Goal: Browse casually

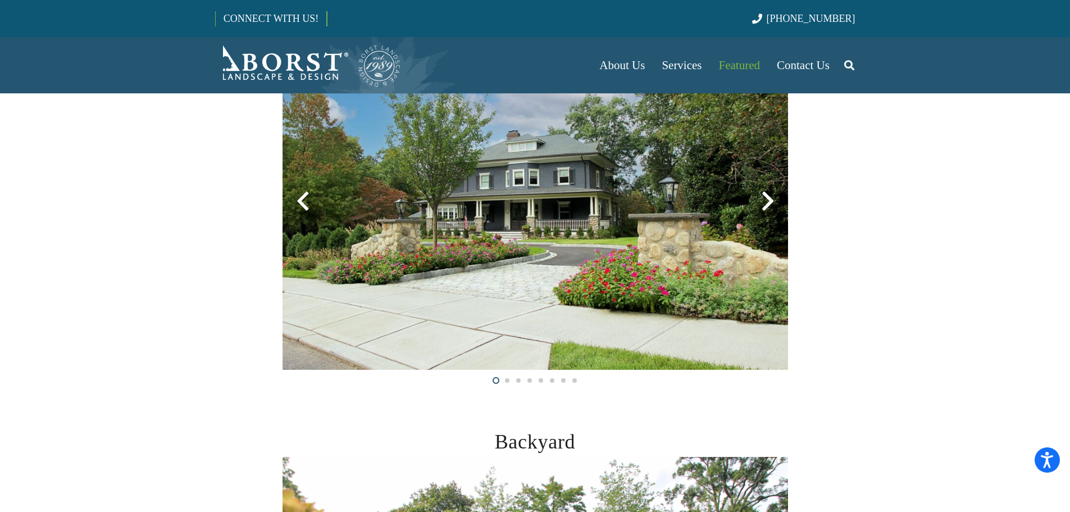
scroll to position [225, 0]
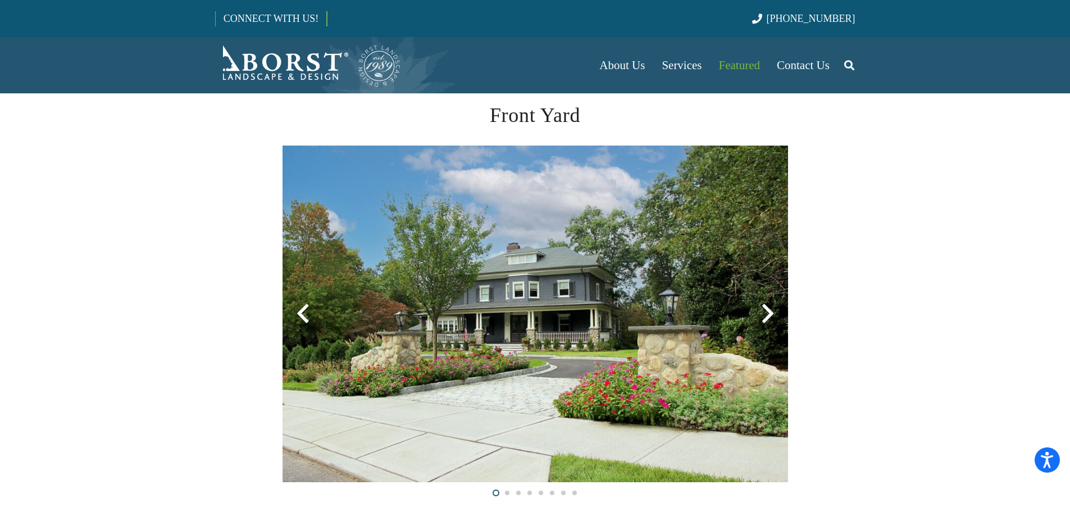
click at [774, 312] on div at bounding box center [768, 313] width 40 height 40
click at [764, 315] on div at bounding box center [768, 313] width 40 height 40
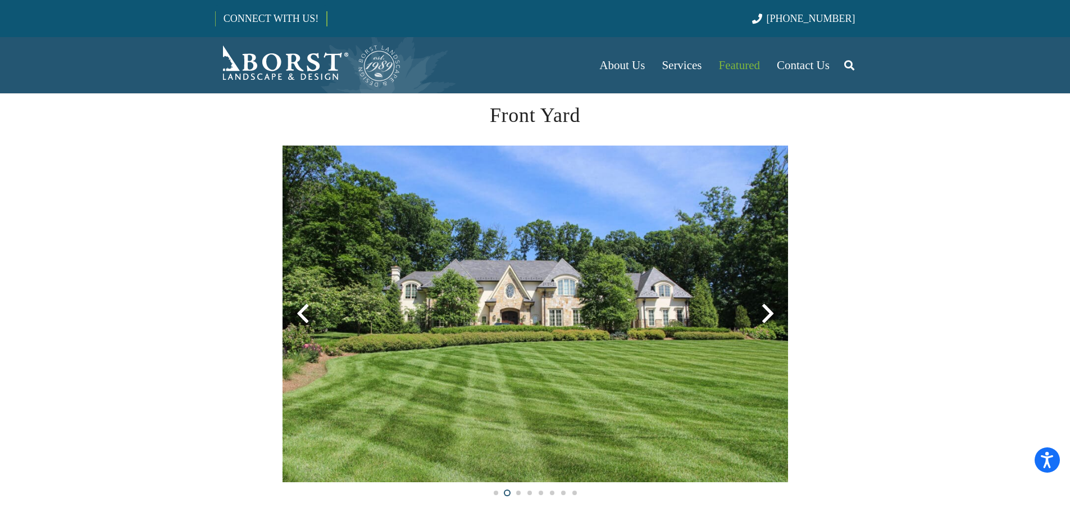
click at [283, 366] on img at bounding box center [30, 314] width 506 height 337
click at [283, 284] on img at bounding box center [30, 314] width 506 height 337
click at [283, 328] on img at bounding box center [30, 314] width 506 height 337
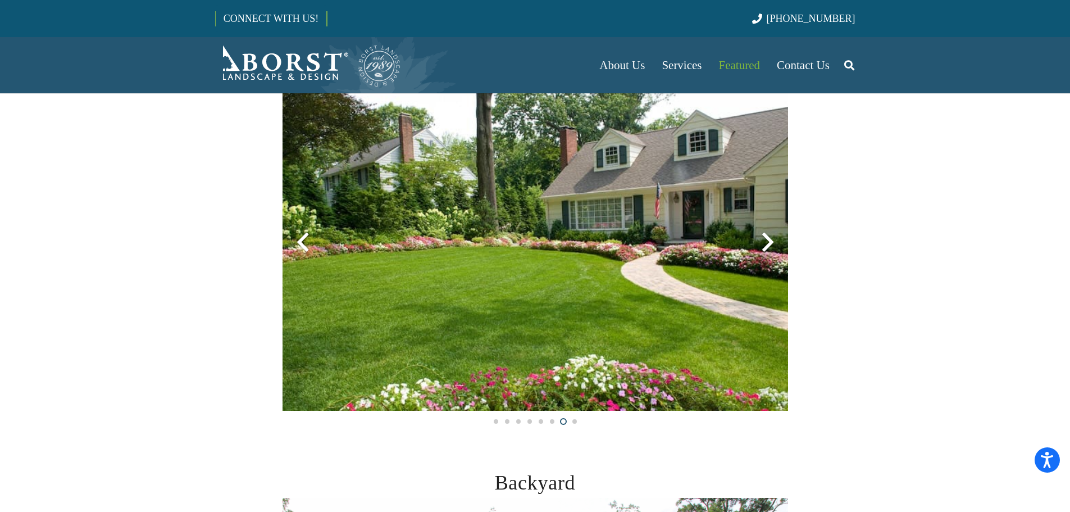
scroll to position [444, 0]
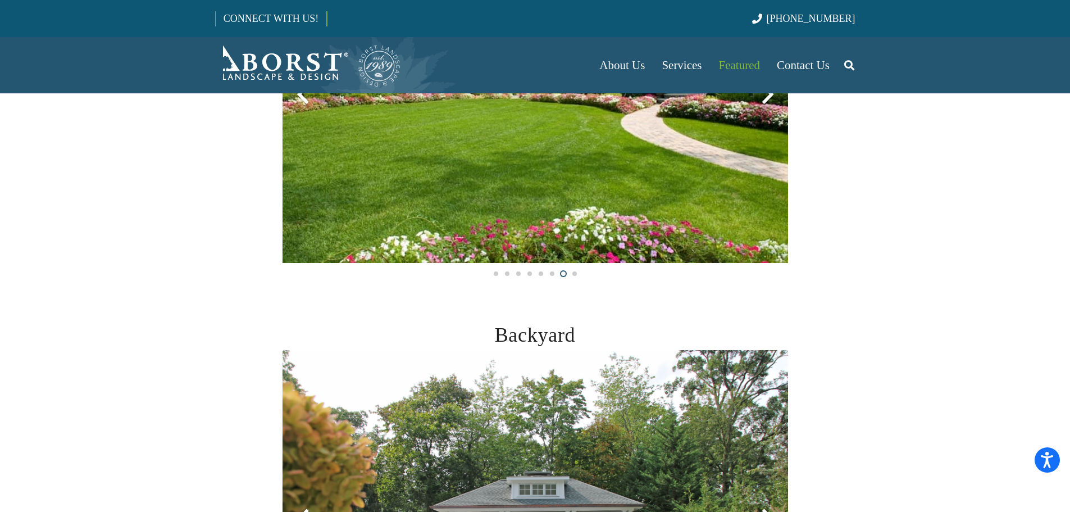
click at [637, 350] on img at bounding box center [536, 518] width 506 height 337
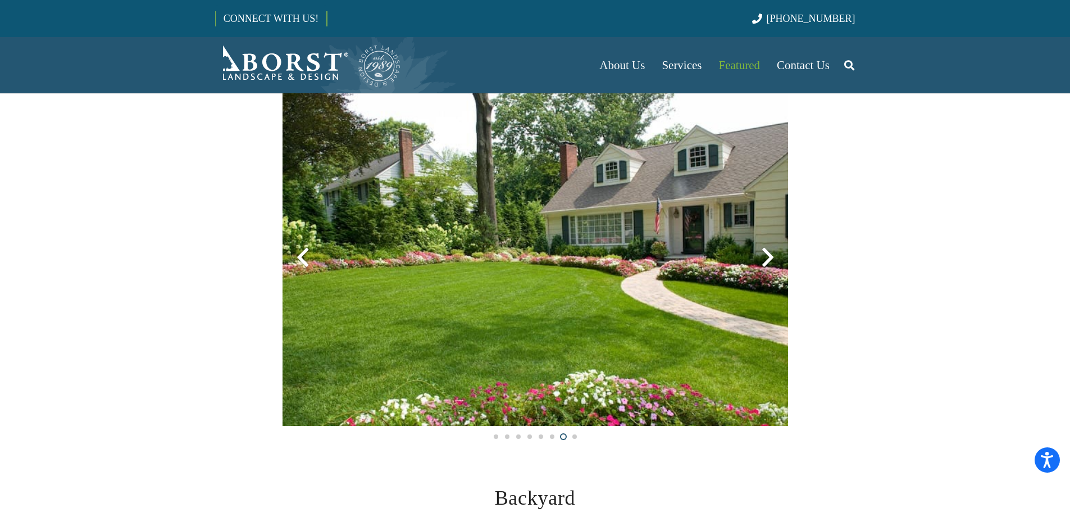
click at [755, 251] on div at bounding box center [768, 257] width 40 height 40
click at [764, 251] on div at bounding box center [768, 257] width 40 height 40
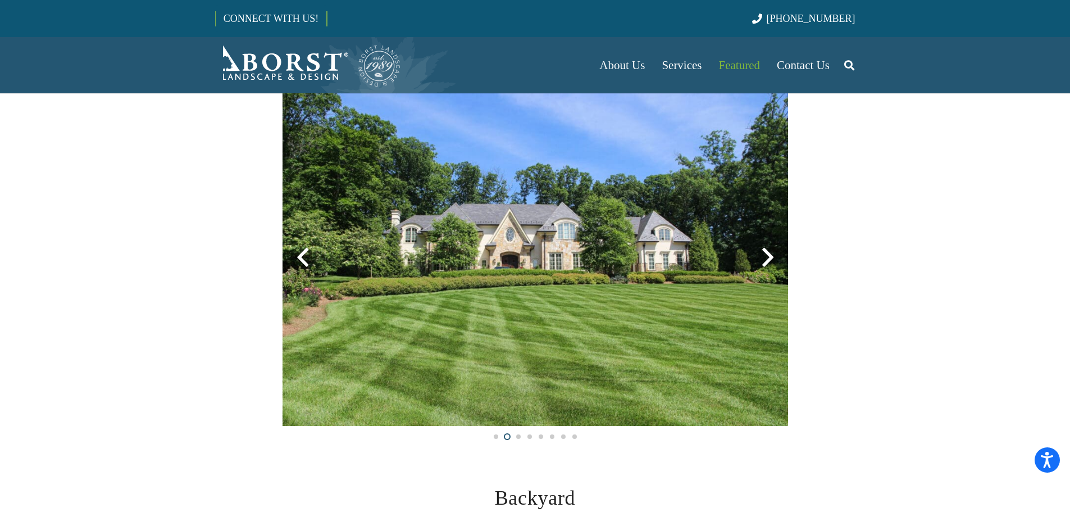
click at [759, 257] on div at bounding box center [768, 257] width 40 height 40
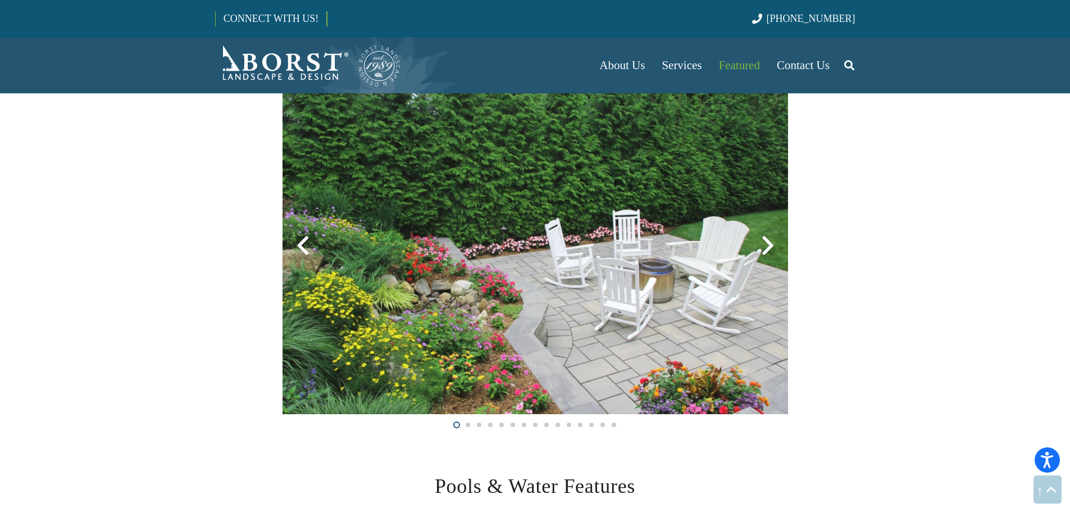
scroll to position [1630, 0]
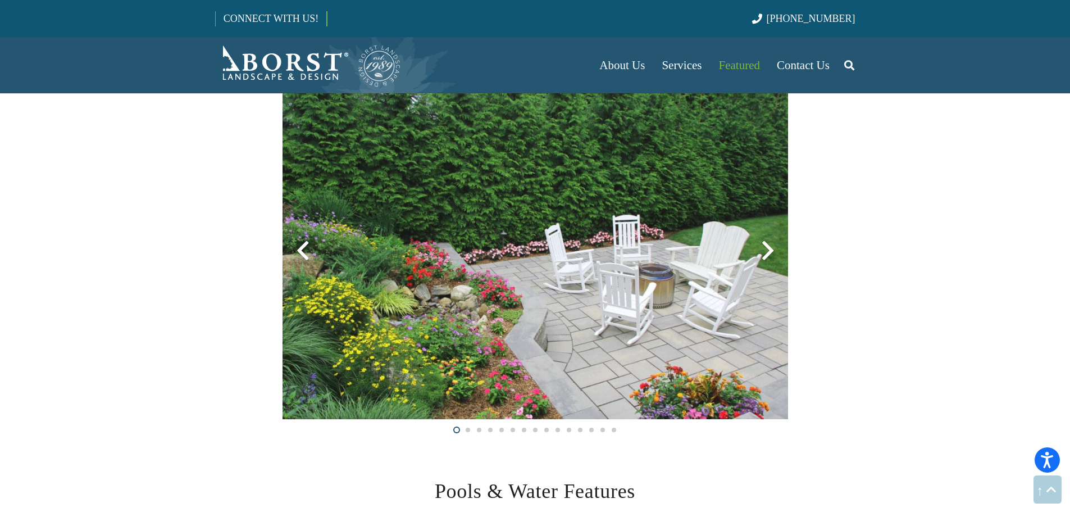
click at [765, 248] on div at bounding box center [768, 250] width 40 height 40
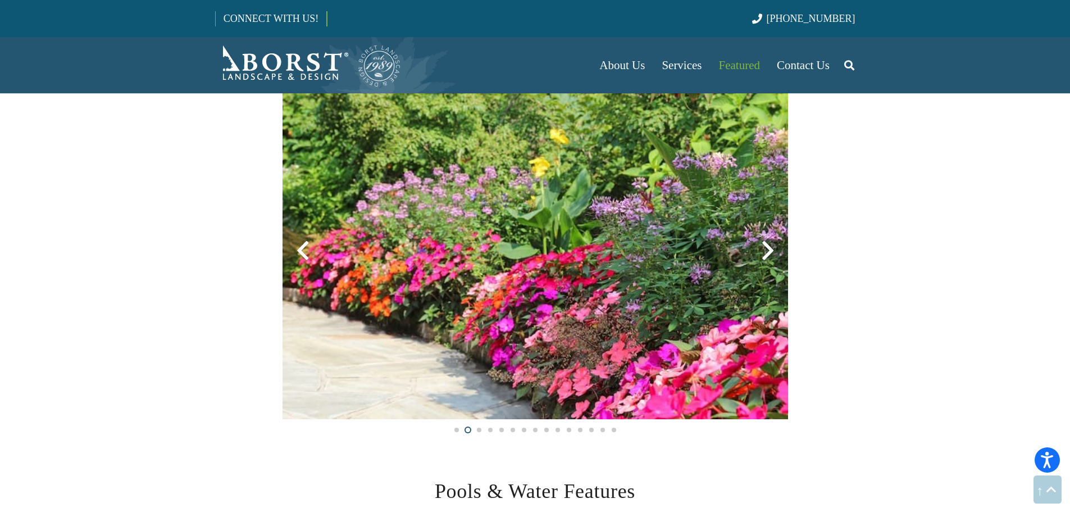
click at [765, 248] on div at bounding box center [768, 250] width 40 height 40
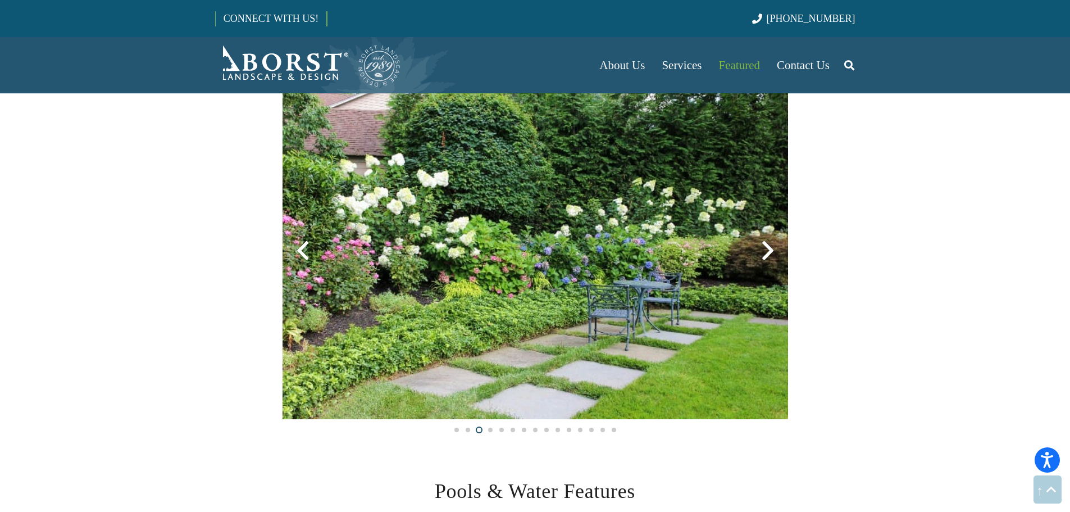
click at [765, 248] on div at bounding box center [768, 250] width 40 height 40
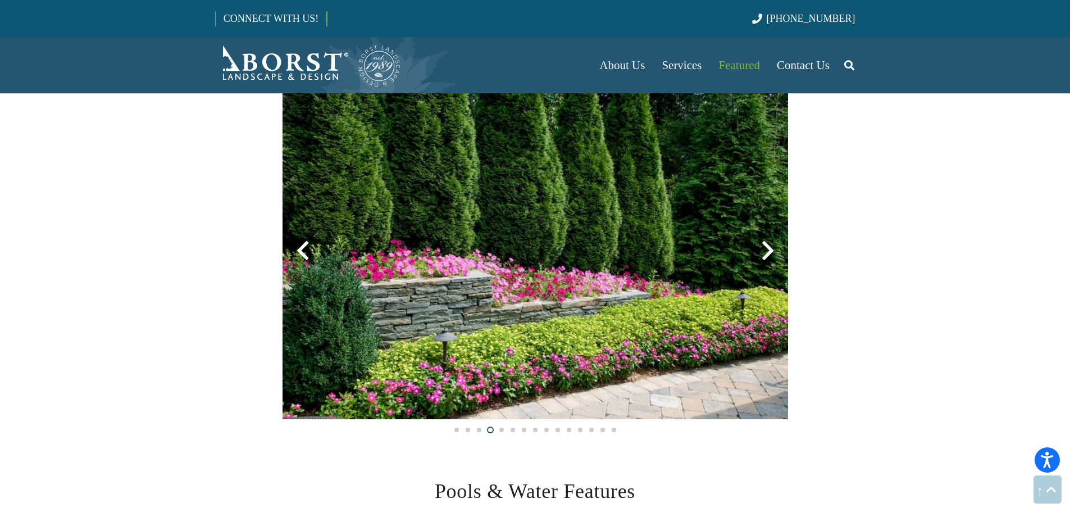
click at [765, 248] on div at bounding box center [768, 250] width 40 height 40
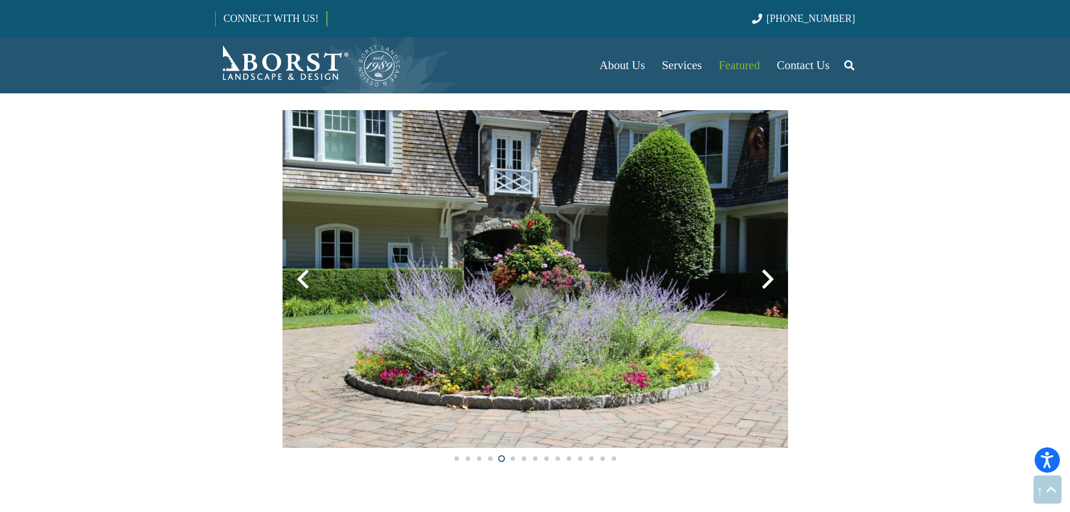
scroll to position [1573, 0]
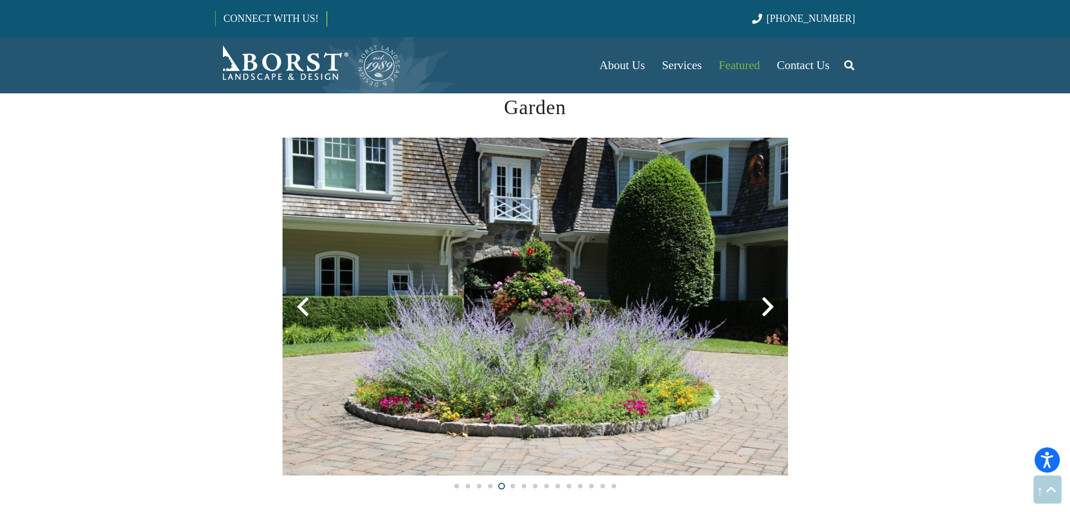
click at [768, 308] on div at bounding box center [768, 307] width 40 height 40
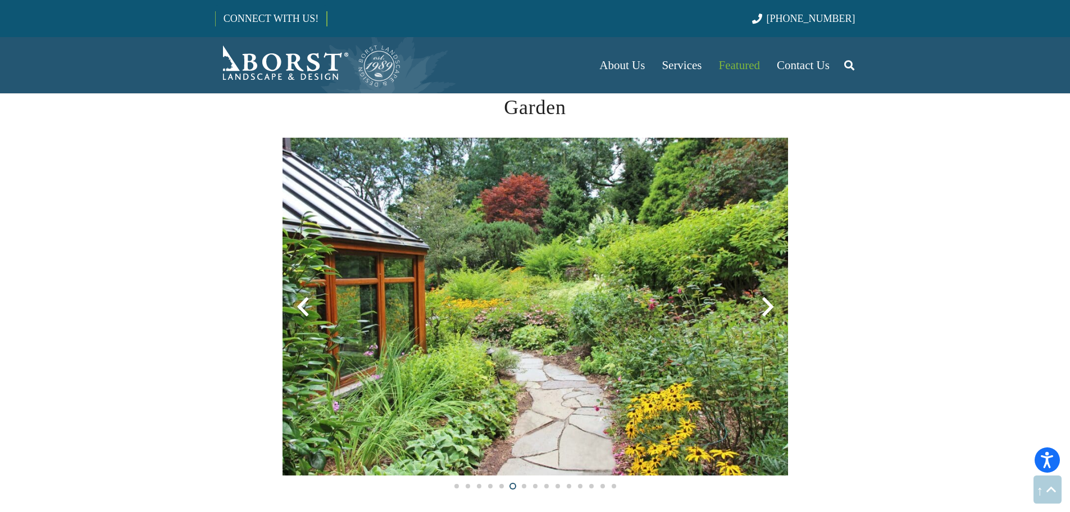
click at [767, 307] on div at bounding box center [768, 307] width 40 height 40
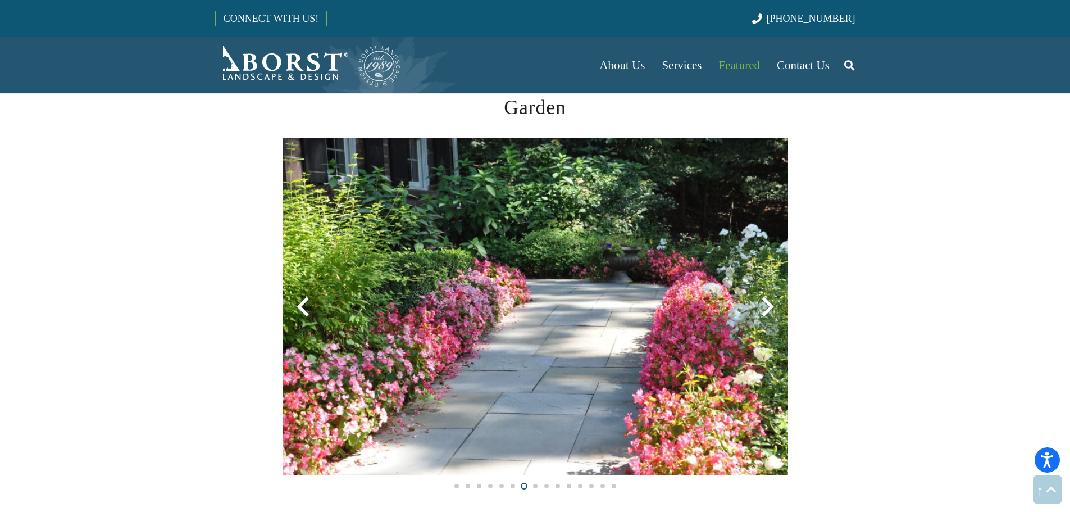
click at [767, 307] on div at bounding box center [768, 307] width 40 height 40
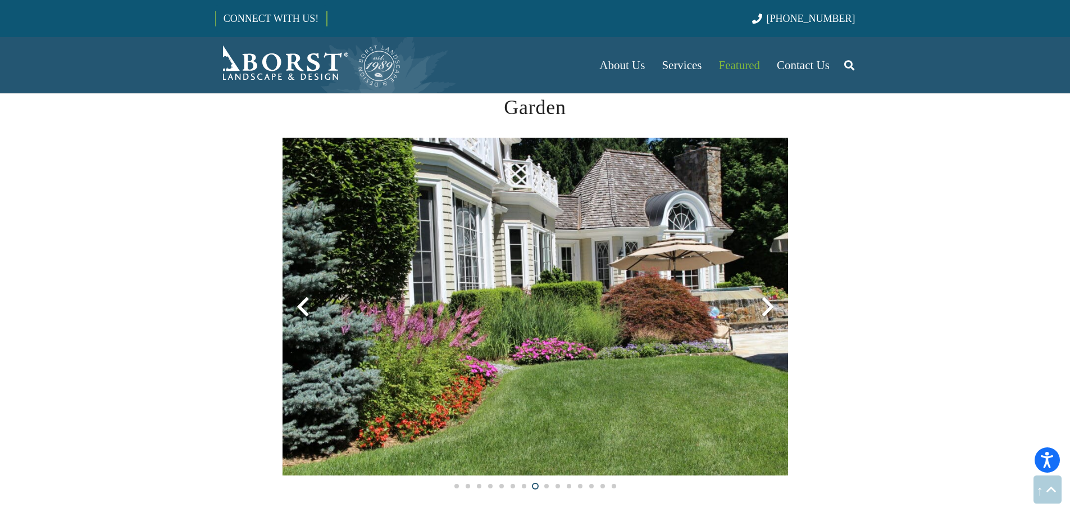
click at [766, 306] on div at bounding box center [768, 307] width 40 height 40
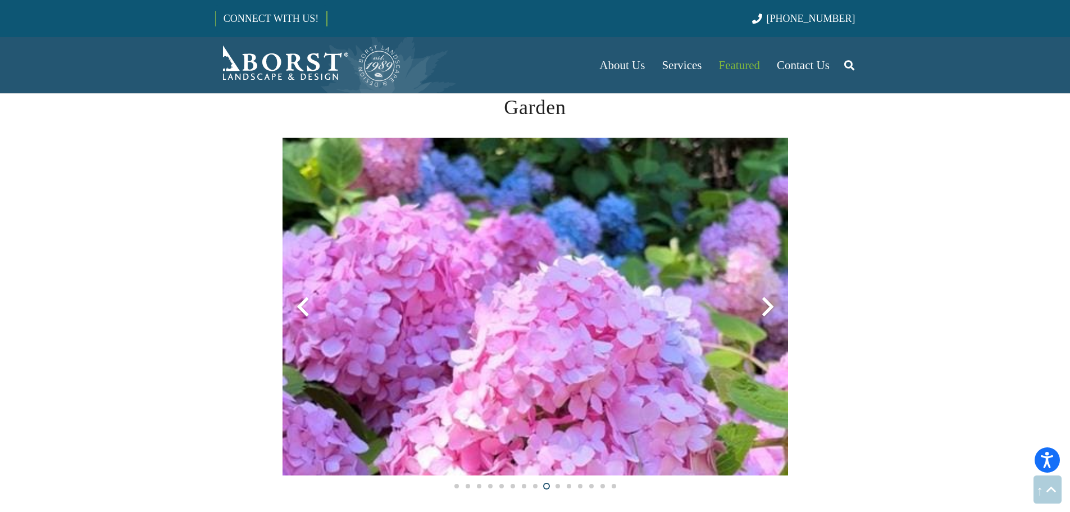
click at [766, 305] on div at bounding box center [768, 307] width 40 height 40
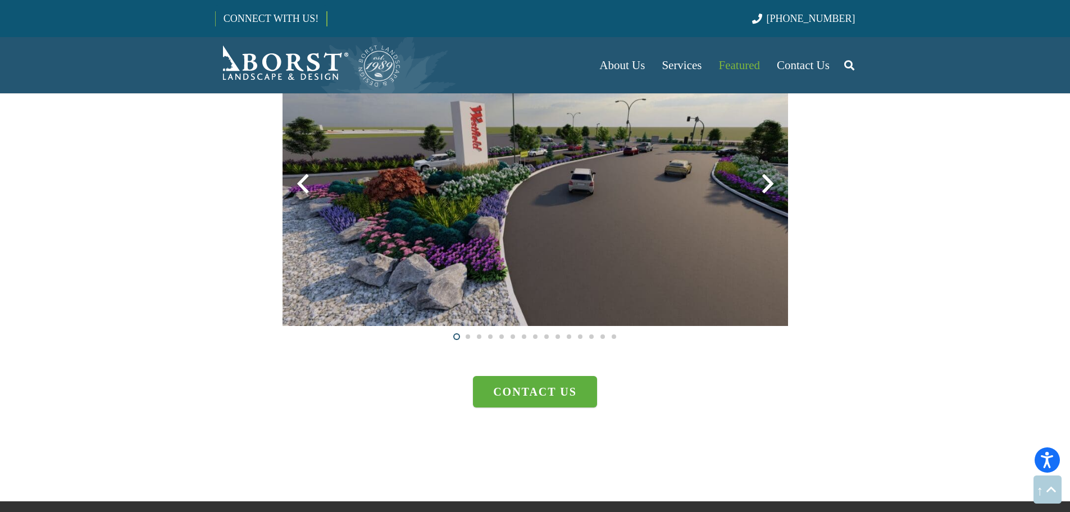
scroll to position [3259, 0]
